Goal: Obtain resource: Download file/media

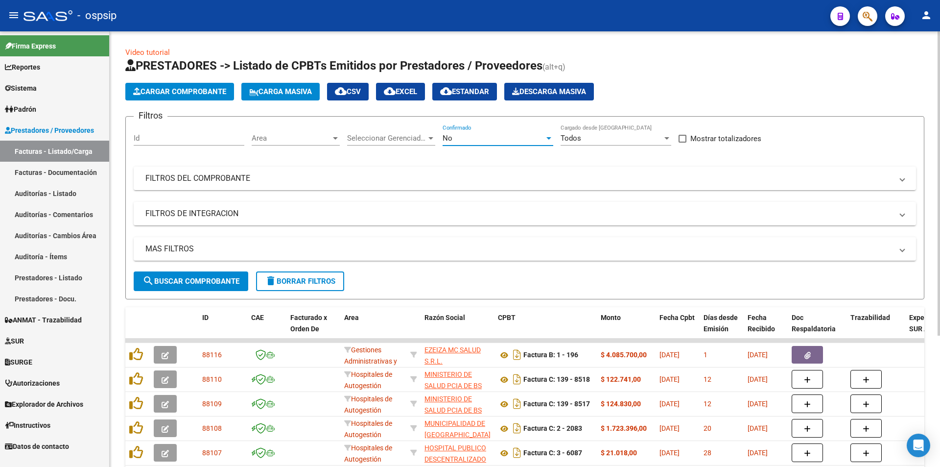
click at [448, 138] on span "No" at bounding box center [448, 138] width 10 height 9
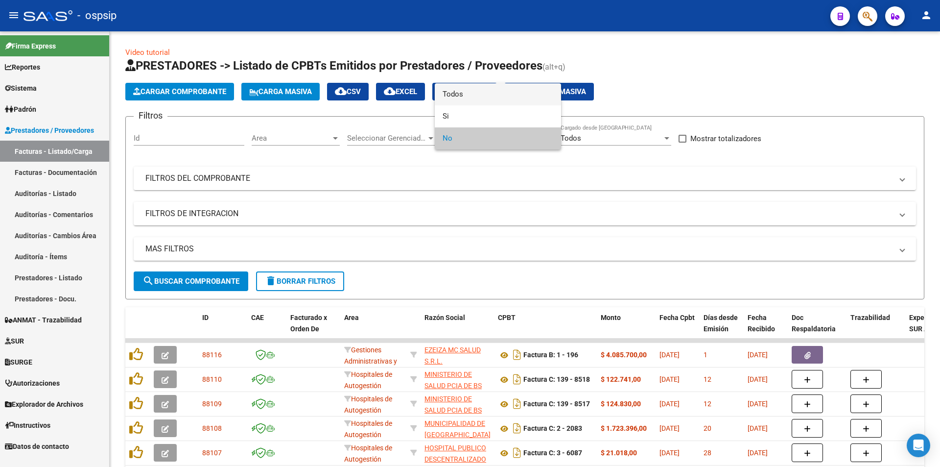
click at [465, 91] on span "Todos" at bounding box center [498, 94] width 111 height 22
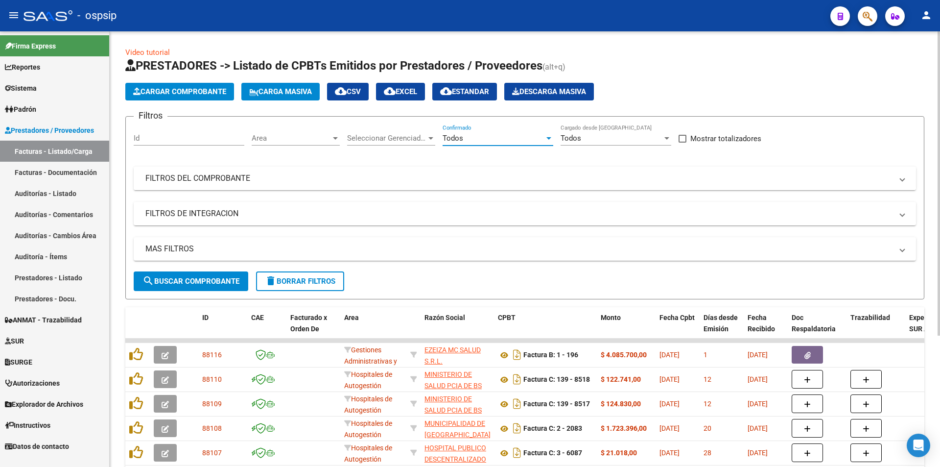
click at [208, 173] on mat-panel-title "FILTROS DEL COMPROBANTE" at bounding box center [518, 178] width 747 height 11
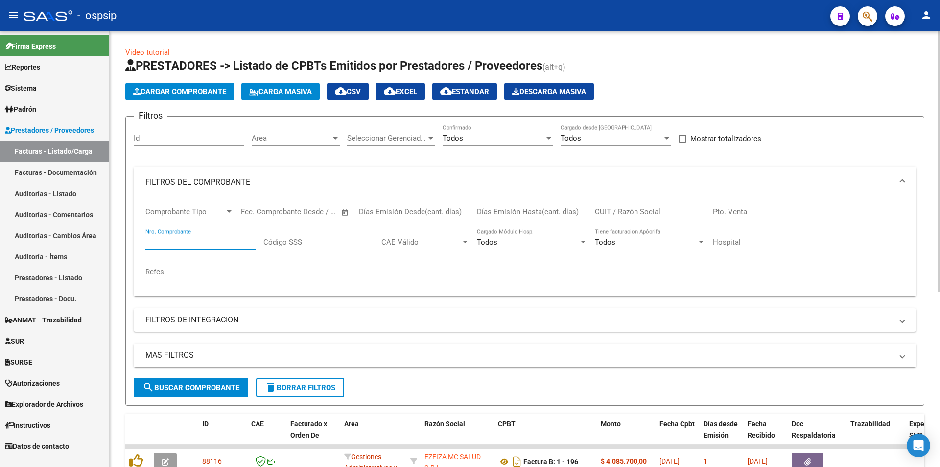
click at [176, 241] on input "Nro. Comprobante" at bounding box center [200, 242] width 111 height 9
type input "2"
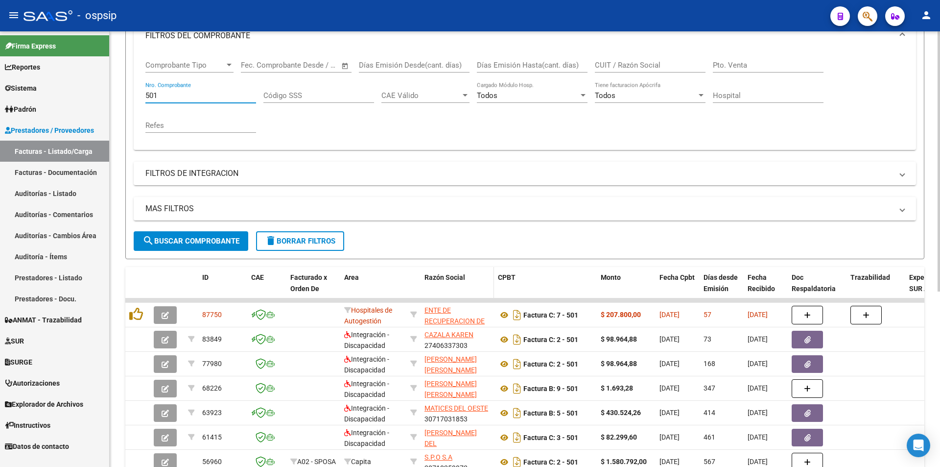
scroll to position [147, 0]
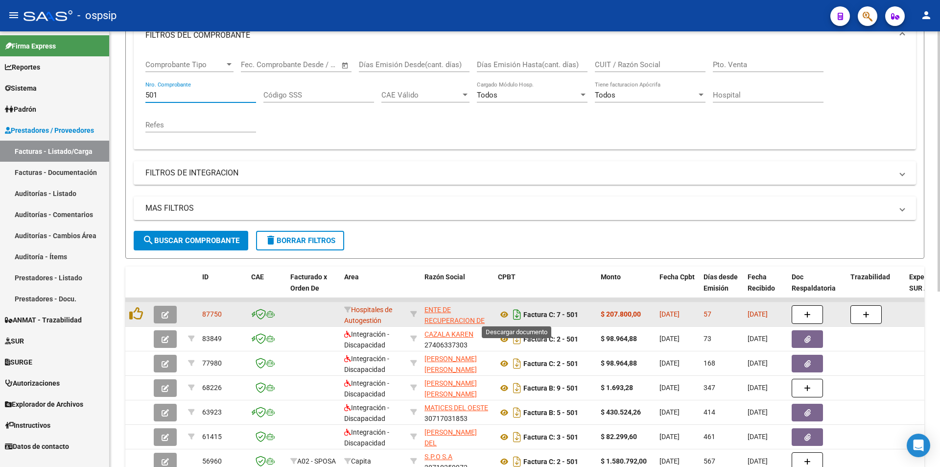
click at [518, 315] on icon "Descargar documento" at bounding box center [517, 315] width 13 height 16
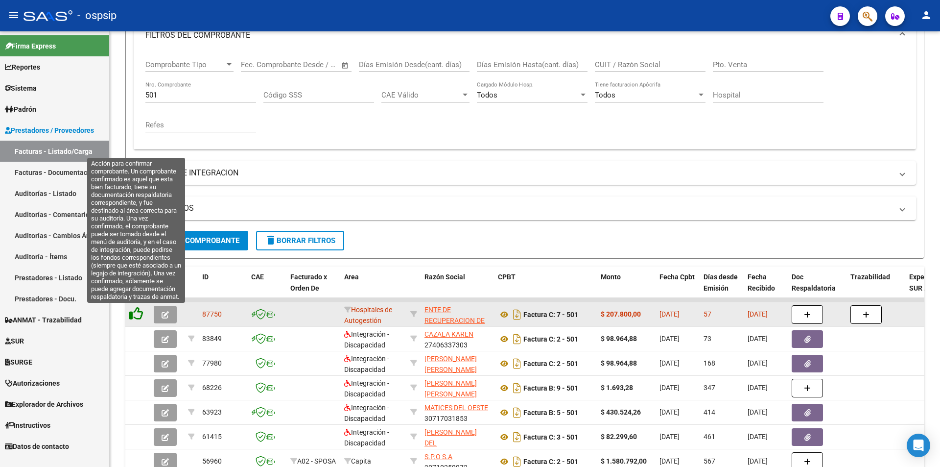
click at [135, 312] on icon at bounding box center [136, 314] width 14 height 14
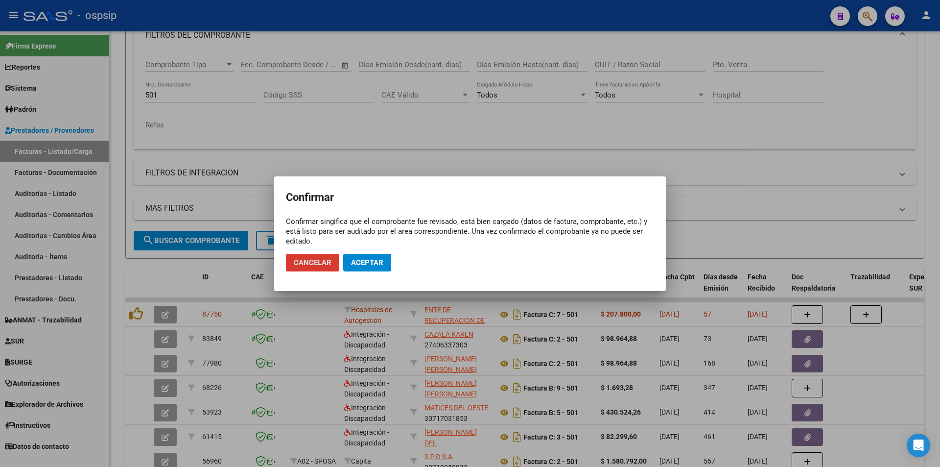
click at [364, 261] on span "Aceptar" at bounding box center [367, 262] width 32 height 9
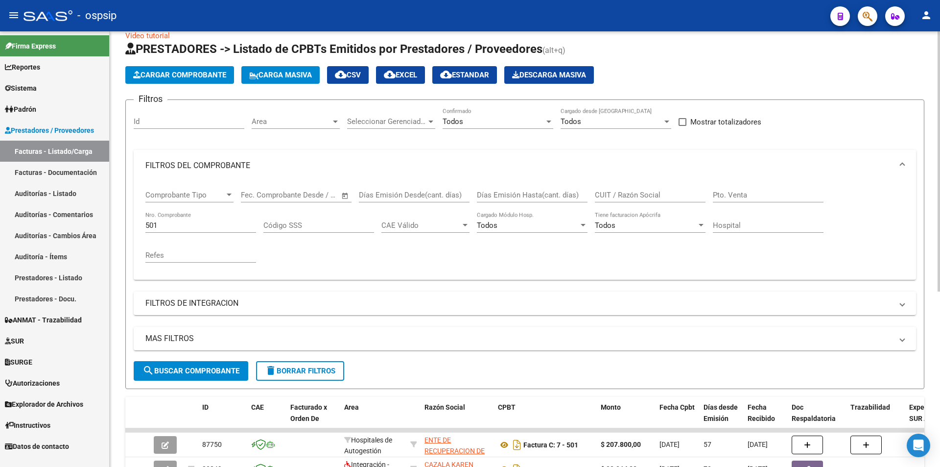
scroll to position [0, 0]
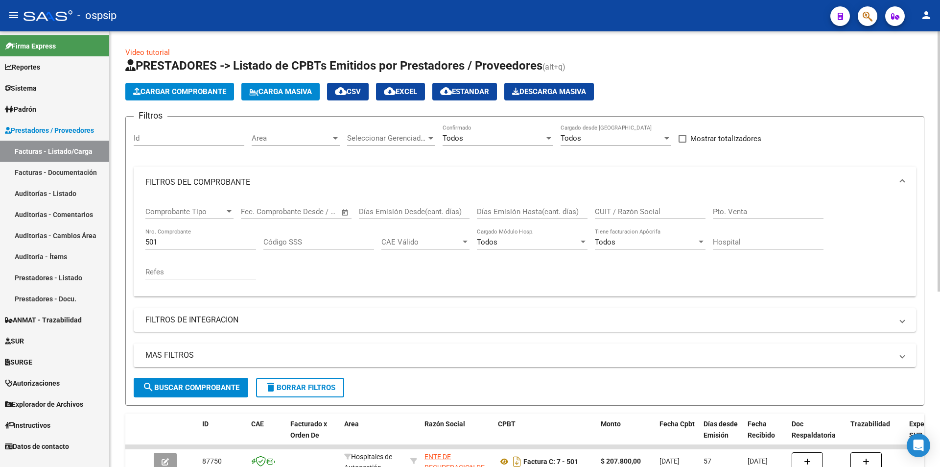
click at [190, 238] on input "501" at bounding box center [200, 242] width 111 height 9
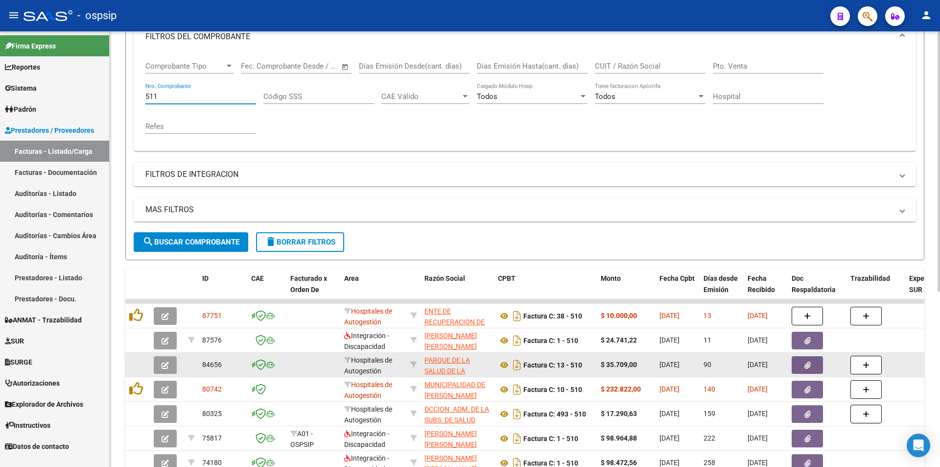
scroll to position [147, 0]
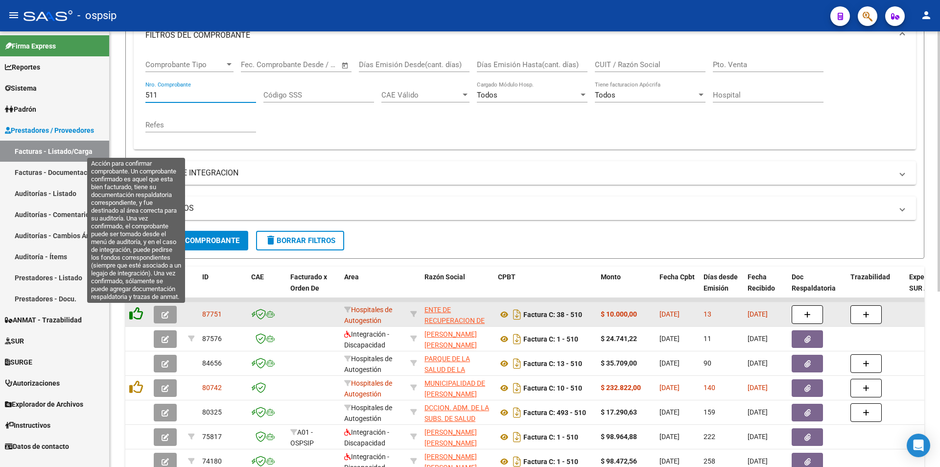
click at [137, 314] on icon at bounding box center [136, 314] width 14 height 14
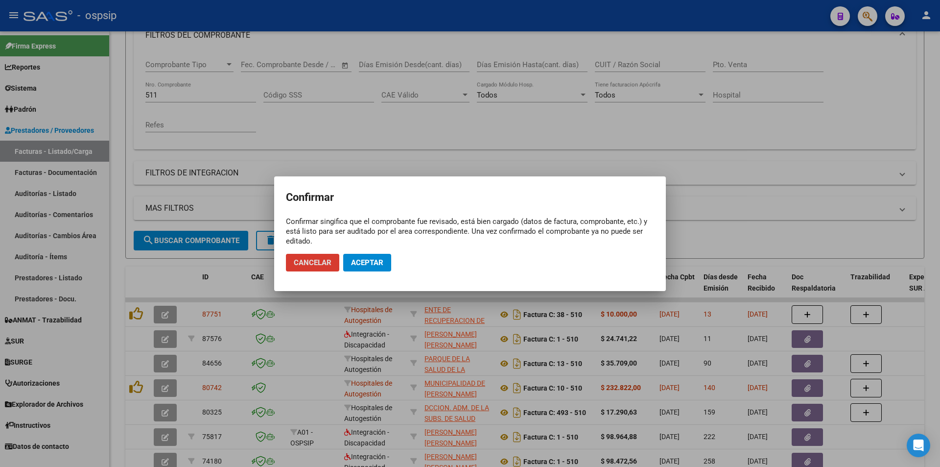
click at [383, 261] on button "Aceptar" at bounding box center [367, 263] width 48 height 18
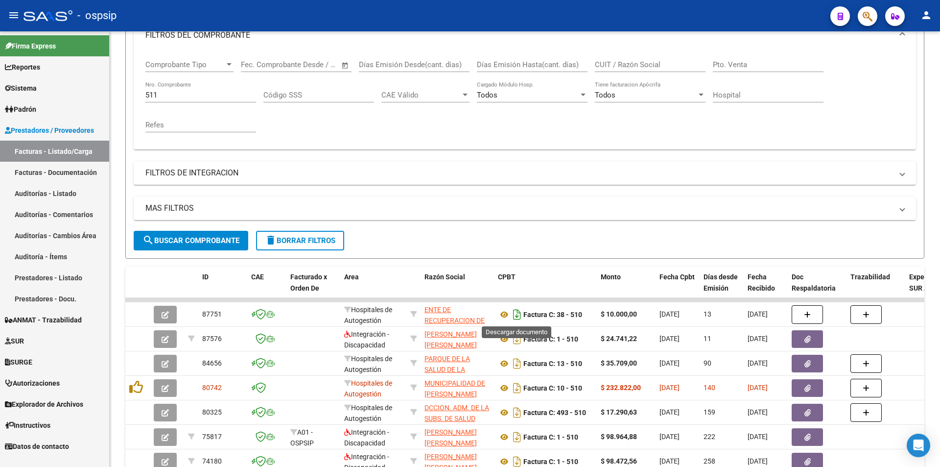
click at [518, 318] on icon "Descargar documento" at bounding box center [517, 315] width 13 height 16
click at [175, 98] on input "511" at bounding box center [200, 95] width 111 height 9
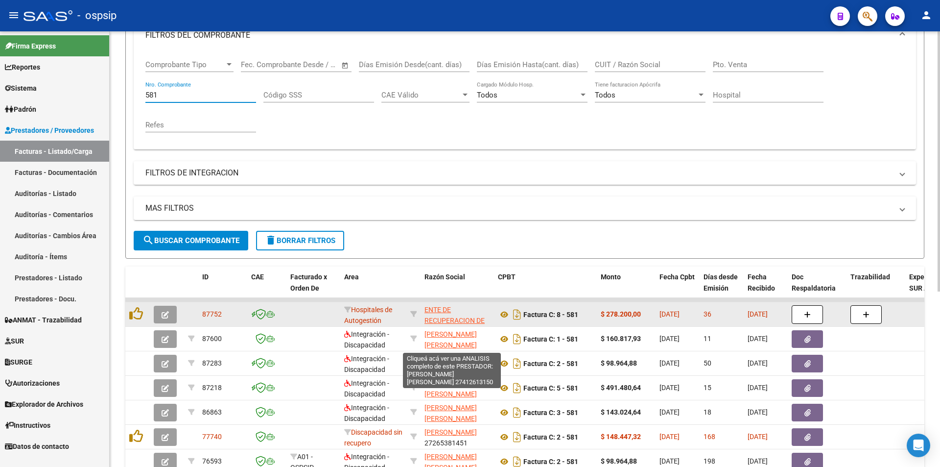
type input "581"
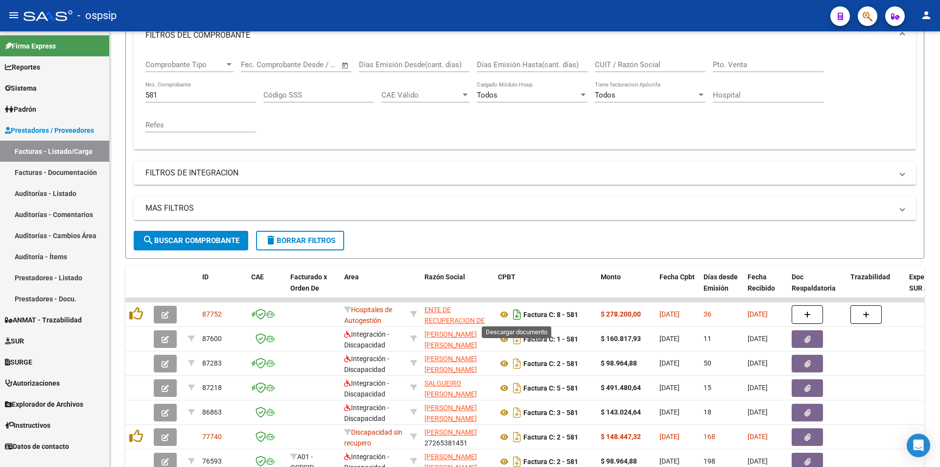
click at [516, 314] on icon "Descargar documento" at bounding box center [517, 315] width 13 height 16
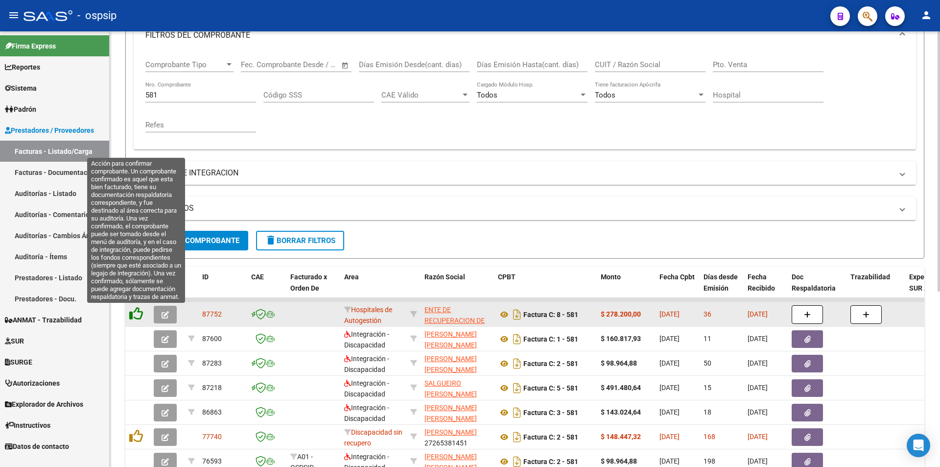
click at [134, 310] on icon at bounding box center [136, 314] width 14 height 14
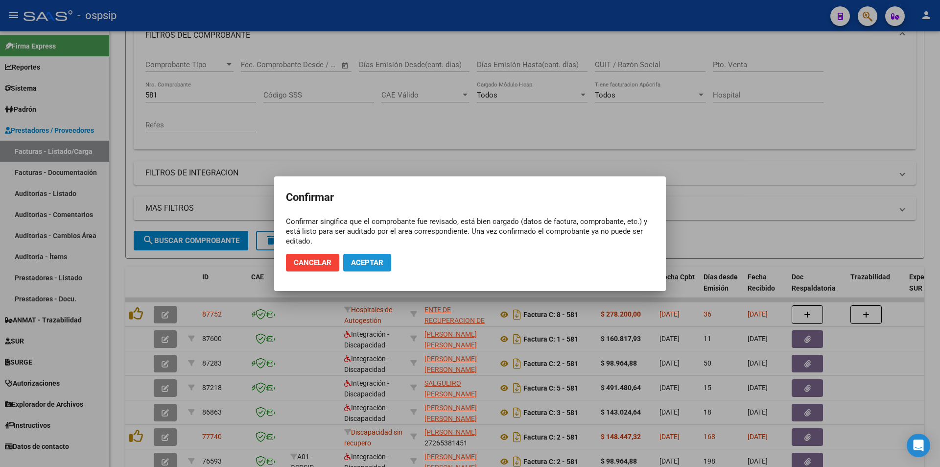
click at [366, 259] on span "Aceptar" at bounding box center [367, 262] width 32 height 9
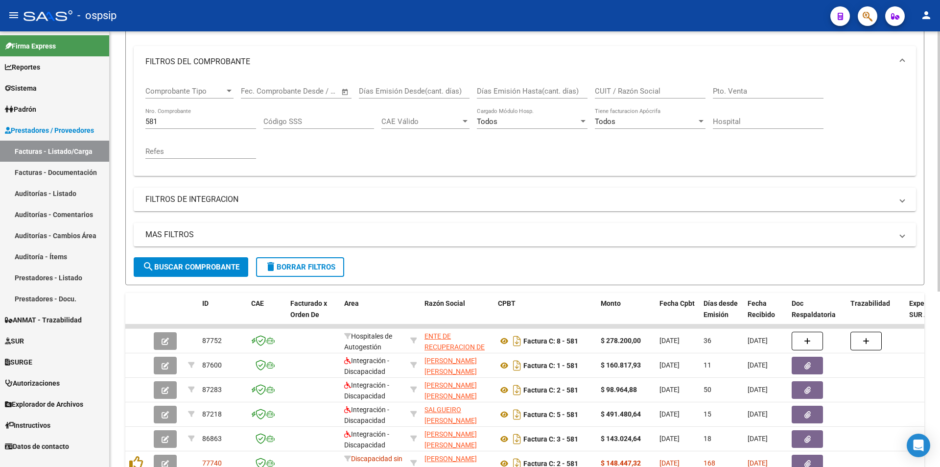
scroll to position [98, 0]
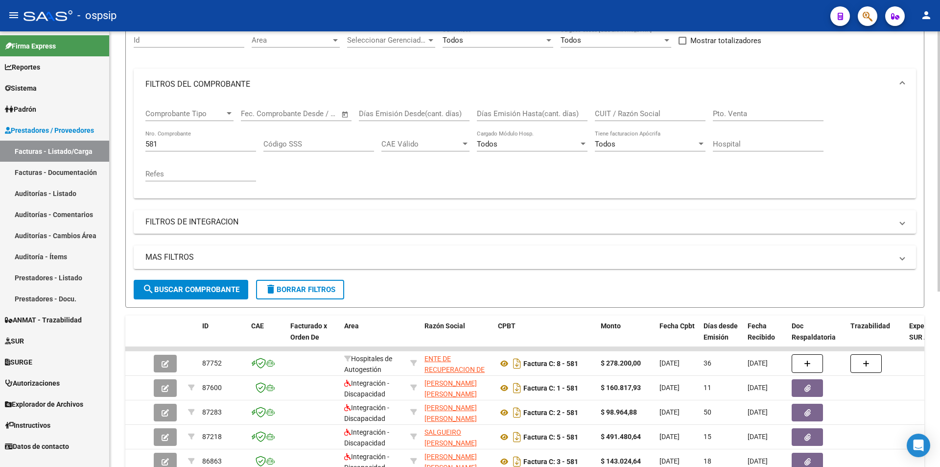
click at [190, 138] on div "581 Nro. Comprobante" at bounding box center [200, 140] width 111 height 21
click at [196, 147] on input "581" at bounding box center [200, 144] width 111 height 9
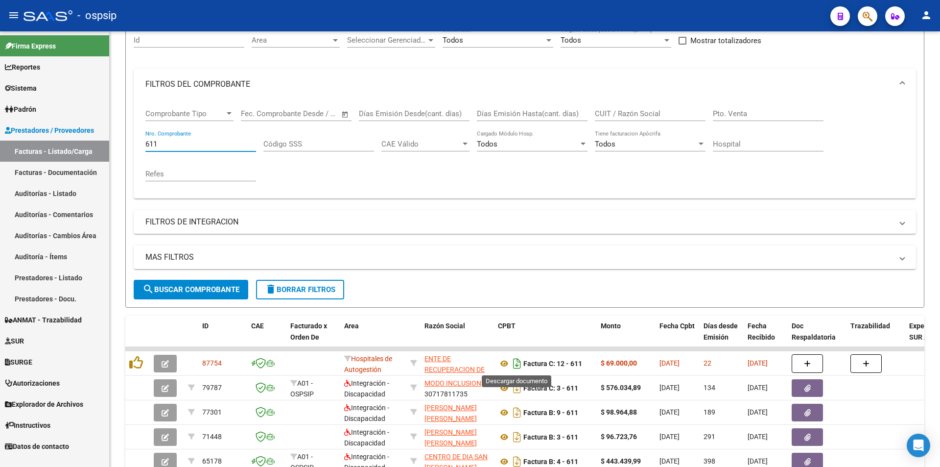
click at [520, 365] on icon "Descargar documento" at bounding box center [517, 364] width 13 height 16
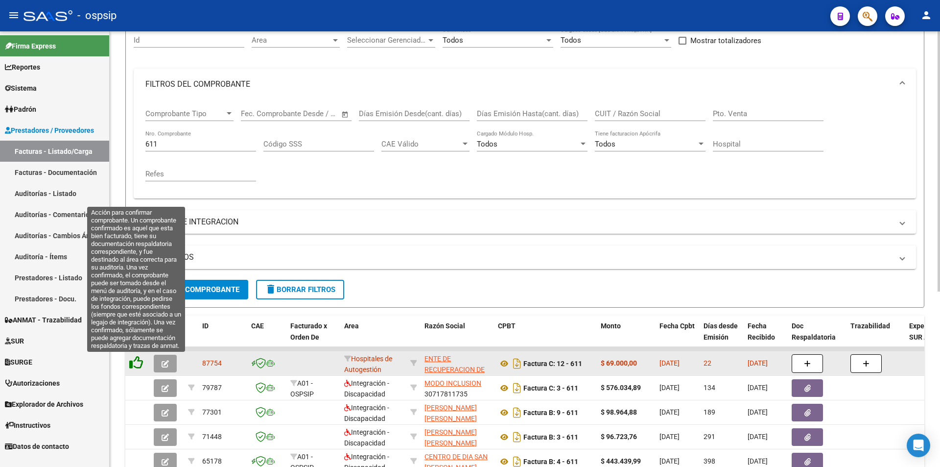
click at [140, 359] on icon at bounding box center [136, 363] width 14 height 14
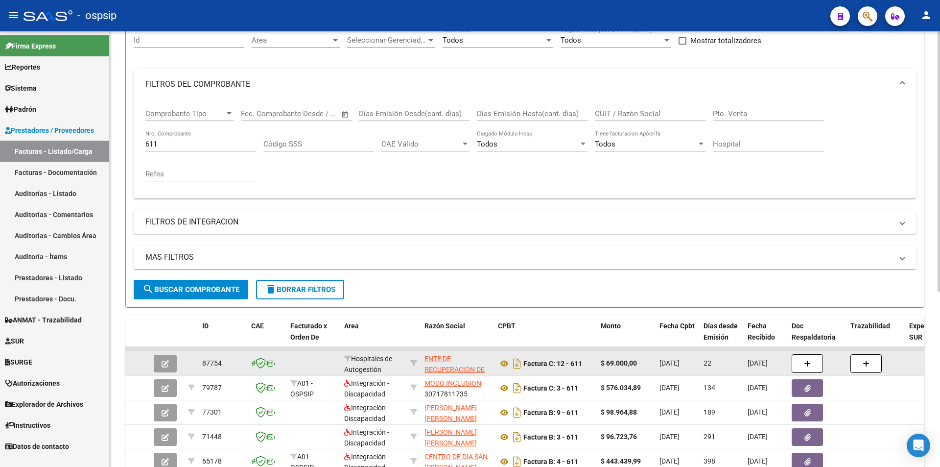
click at [209, 142] on input "611" at bounding box center [200, 144] width 111 height 9
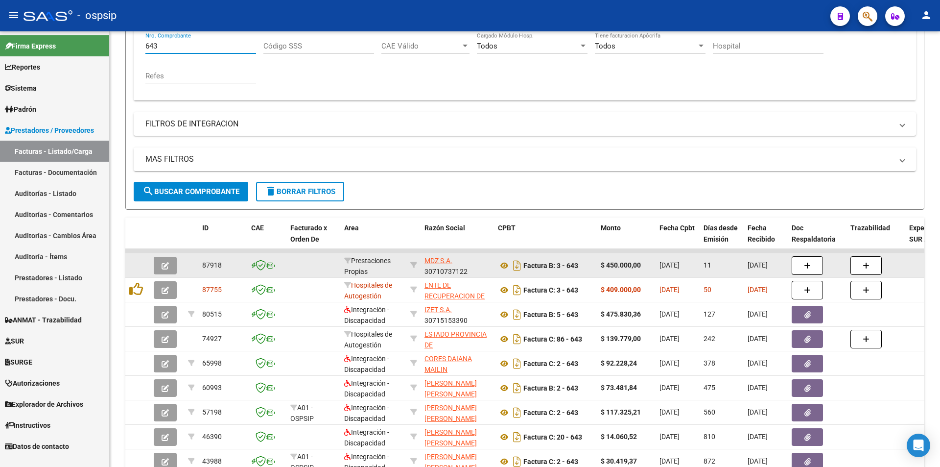
scroll to position [0, 0]
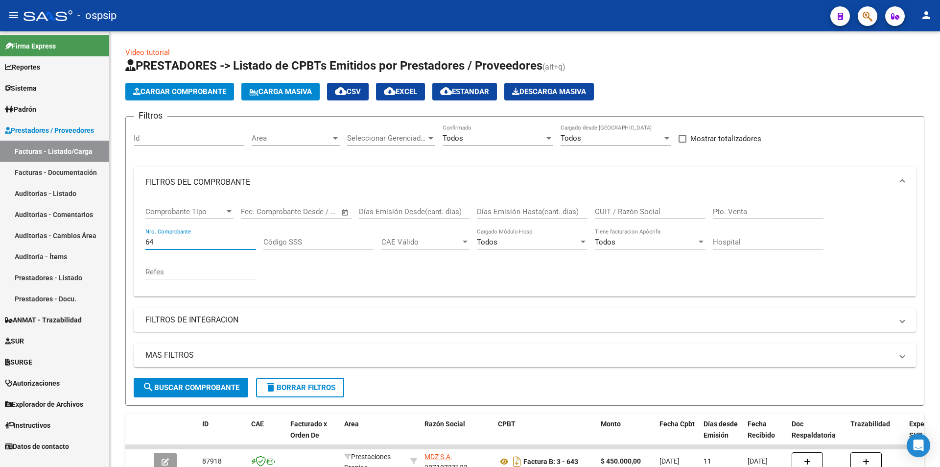
type input "6"
type input "8"
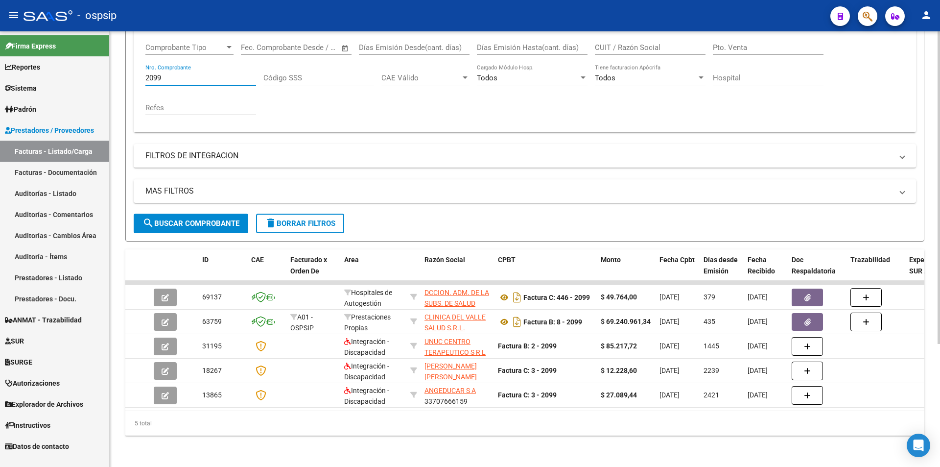
scroll to position [171, 0]
type input "2099"
click at [499, 291] on icon at bounding box center [504, 297] width 13 height 12
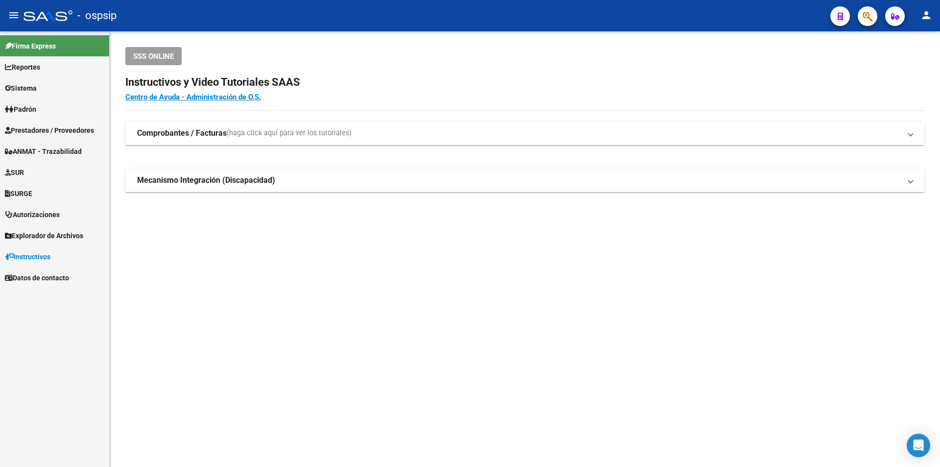
drag, startPoint x: 262, startPoint y: 255, endPoint x: 116, endPoint y: 153, distance: 178.4
click at [257, 248] on mat-sidenav-content "SSS ONLINE Instructivos y Video Tutoriales SAAS Centro de Ayuda - Administració…" at bounding box center [525, 248] width 831 height 435
click at [72, 128] on span "Prestadores / Proveedores" at bounding box center [49, 130] width 89 height 11
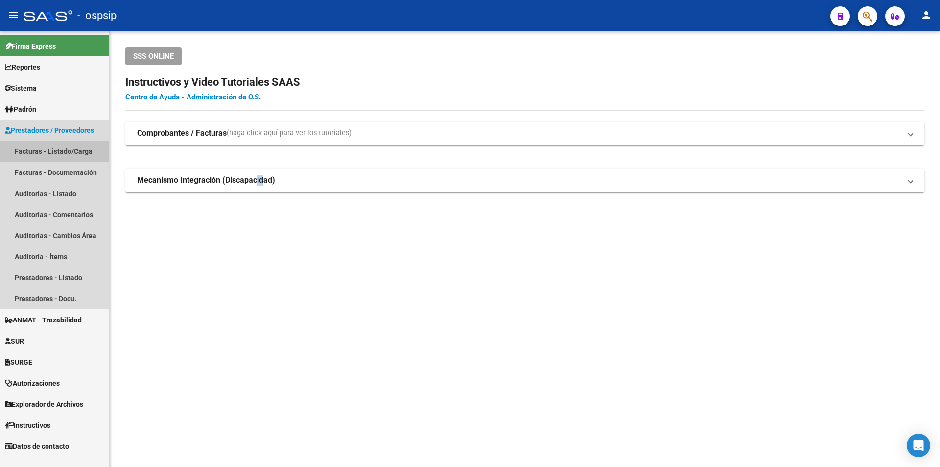
click at [71, 145] on link "Facturas - Listado/Carga" at bounding box center [54, 151] width 109 height 21
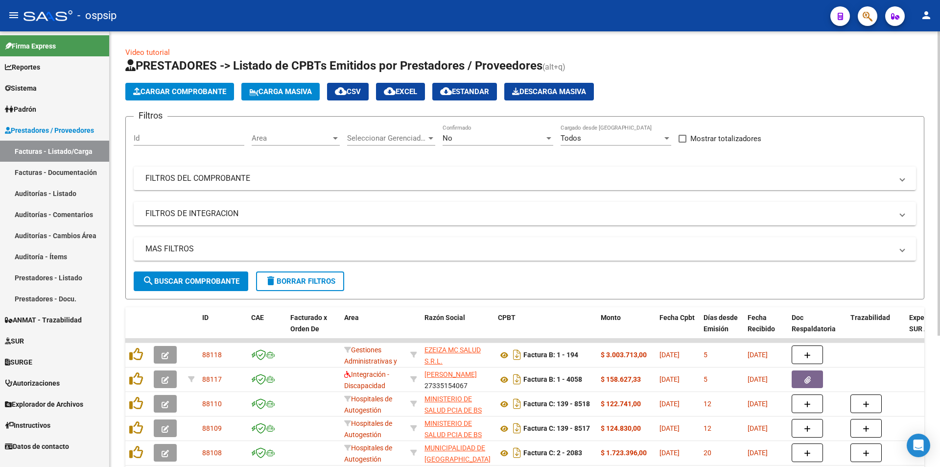
click at [450, 132] on div "No Confirmado" at bounding box center [498, 134] width 111 height 21
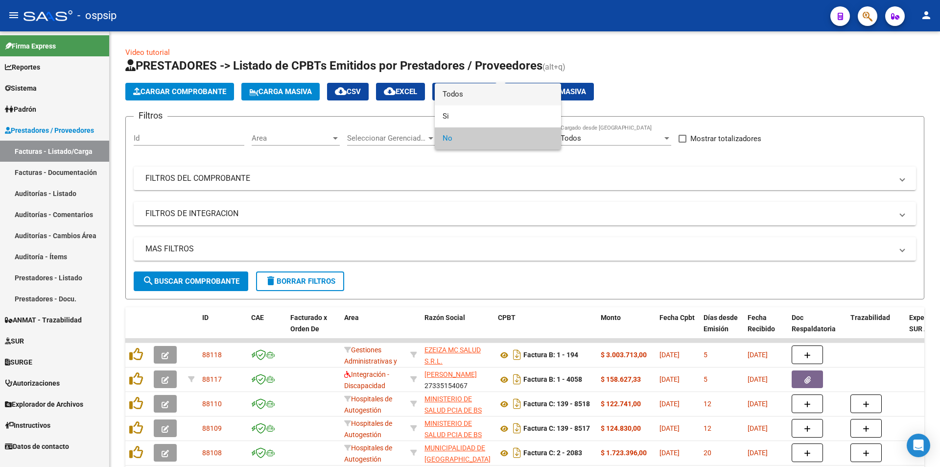
click at [482, 96] on span "Todos" at bounding box center [498, 94] width 111 height 22
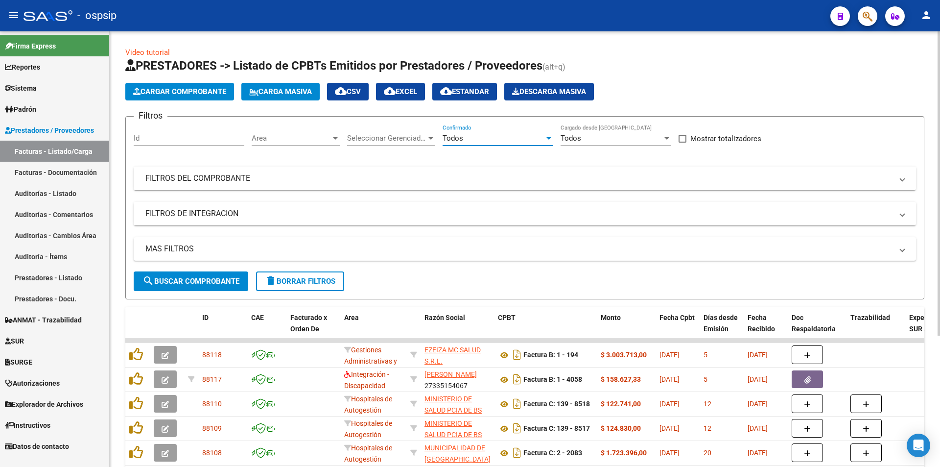
click at [210, 180] on mat-panel-title "FILTROS DEL COMPROBANTE" at bounding box center [518, 178] width 747 height 11
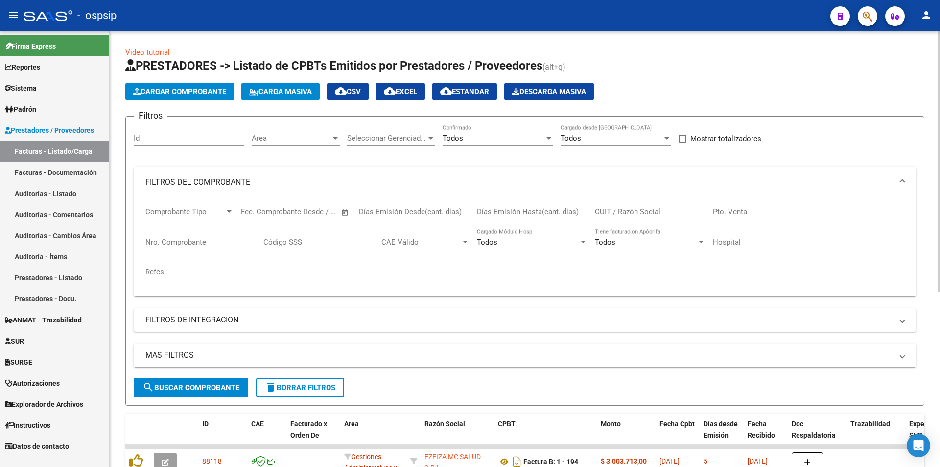
click at [175, 238] on input "Nro. Comprobante" at bounding box center [200, 242] width 111 height 9
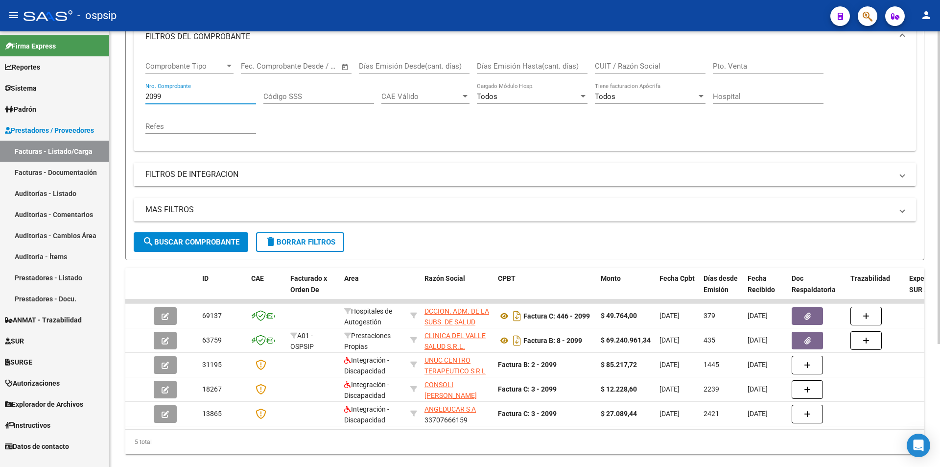
scroll to position [147, 0]
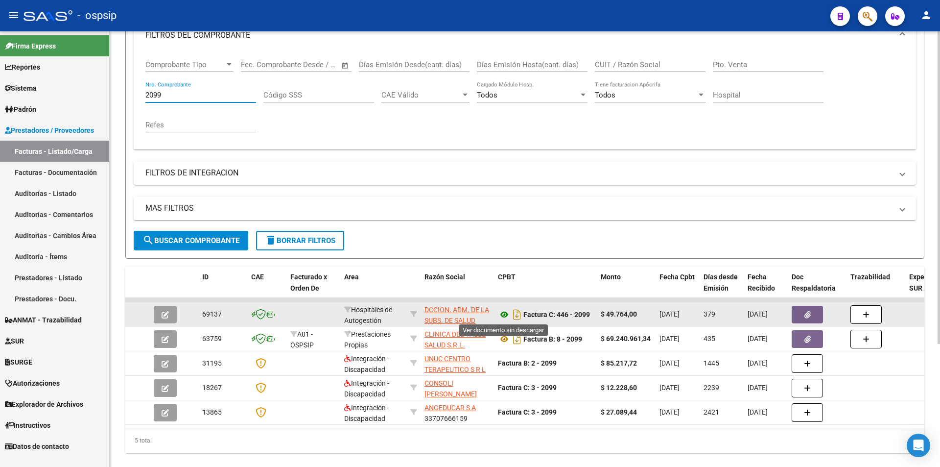
type input "2099"
click at [501, 311] on icon at bounding box center [504, 315] width 13 height 12
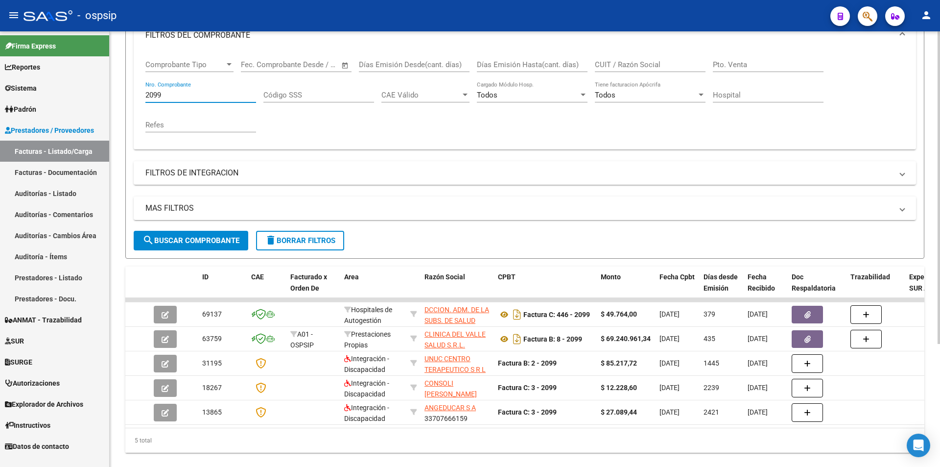
click at [167, 91] on input "2099" at bounding box center [200, 95] width 111 height 9
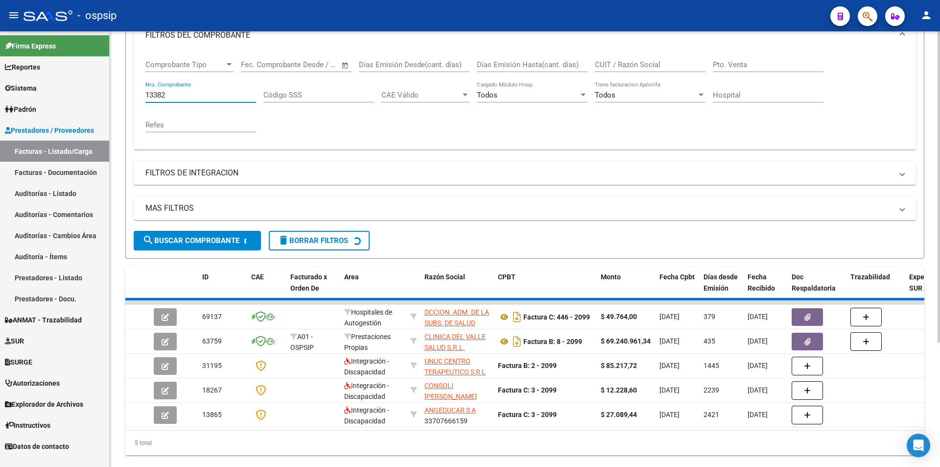
scroll to position [73, 0]
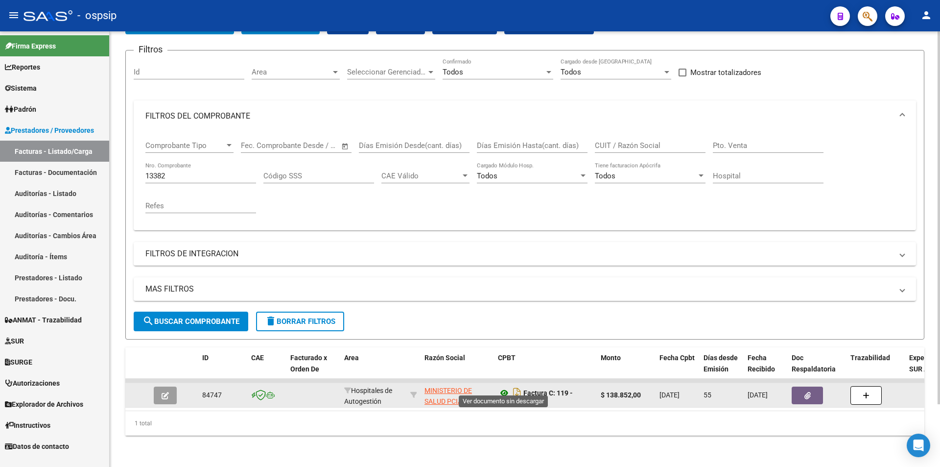
click at [501, 387] on icon at bounding box center [504, 393] width 13 height 12
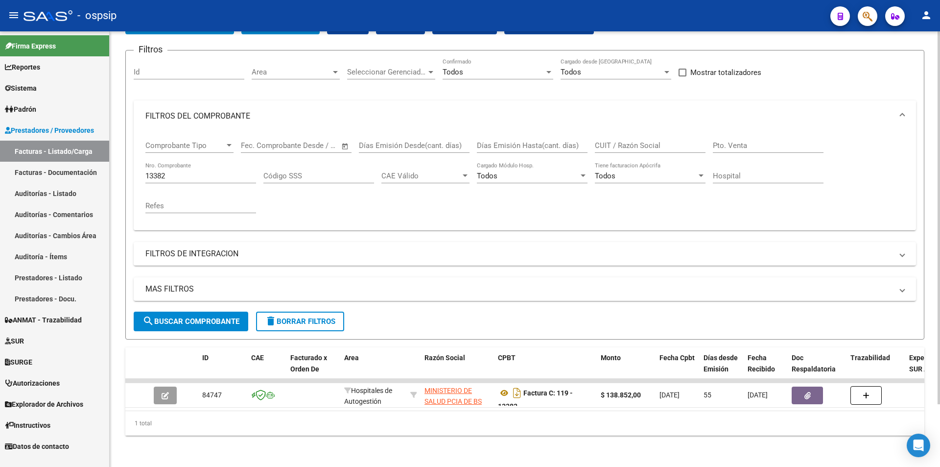
click at [184, 171] on input "13382" at bounding box center [200, 175] width 111 height 9
type input "1"
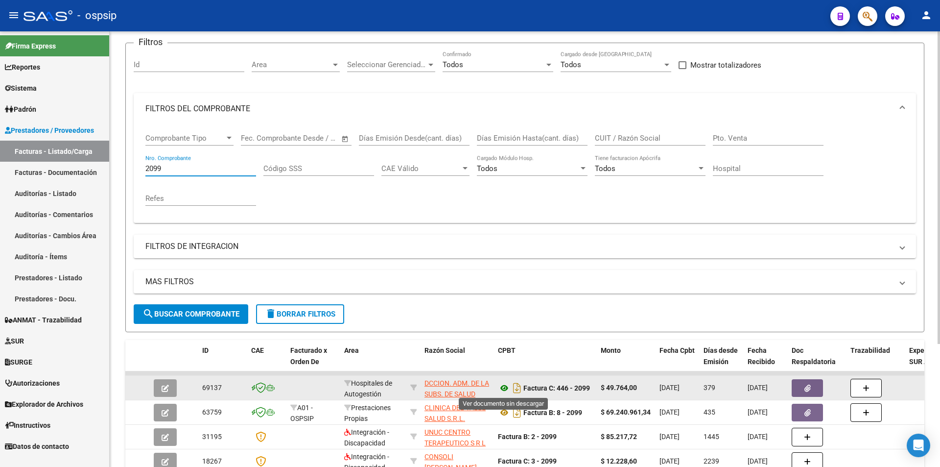
type input "2099"
click at [504, 386] on icon at bounding box center [504, 388] width 13 height 12
